Goal: Task Accomplishment & Management: Use online tool/utility

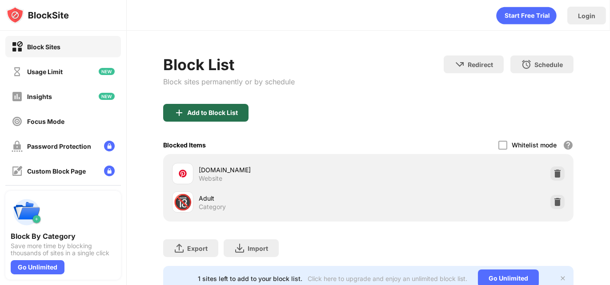
click at [232, 104] on div "Add to Block List" at bounding box center [205, 113] width 85 height 18
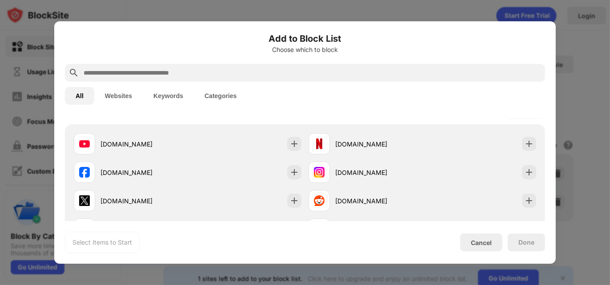
scroll to position [134, 0]
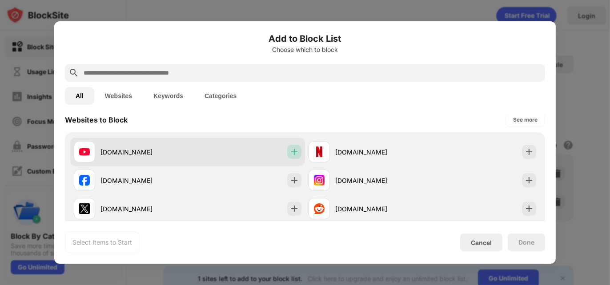
click at [291, 153] on img at bounding box center [294, 152] width 9 height 9
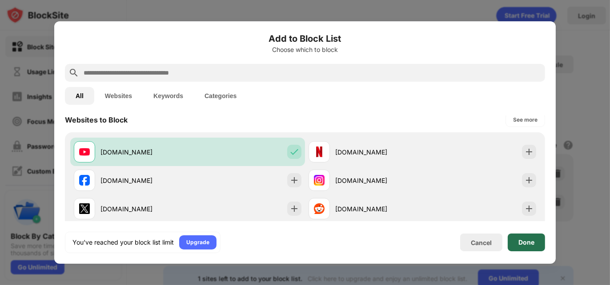
click at [536, 244] on div "Done" at bounding box center [525, 243] width 37 height 18
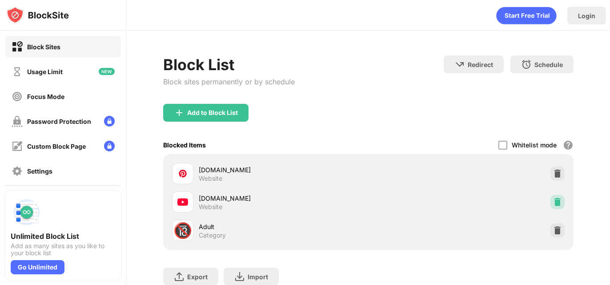
click at [555, 204] on div at bounding box center [557, 202] width 14 height 14
